Goal: Transaction & Acquisition: Purchase product/service

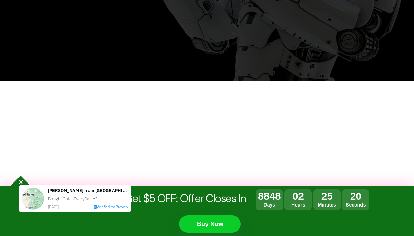
click at [398, 141] on div at bounding box center [208, 80] width 402 height 185
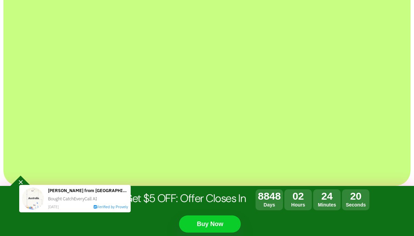
drag, startPoint x: 347, startPoint y: 169, endPoint x: 407, endPoint y: 66, distance: 119.6
click at [407, 66] on div "Checkout CatchEveryCall AI in Action Here" at bounding box center [208, 55] width 402 height 219
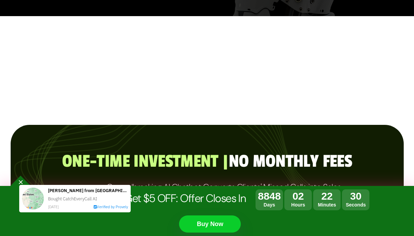
click at [208, 226] on link "Buy Now" at bounding box center [210, 224] width 62 height 17
